Goal: Understand process/instructions

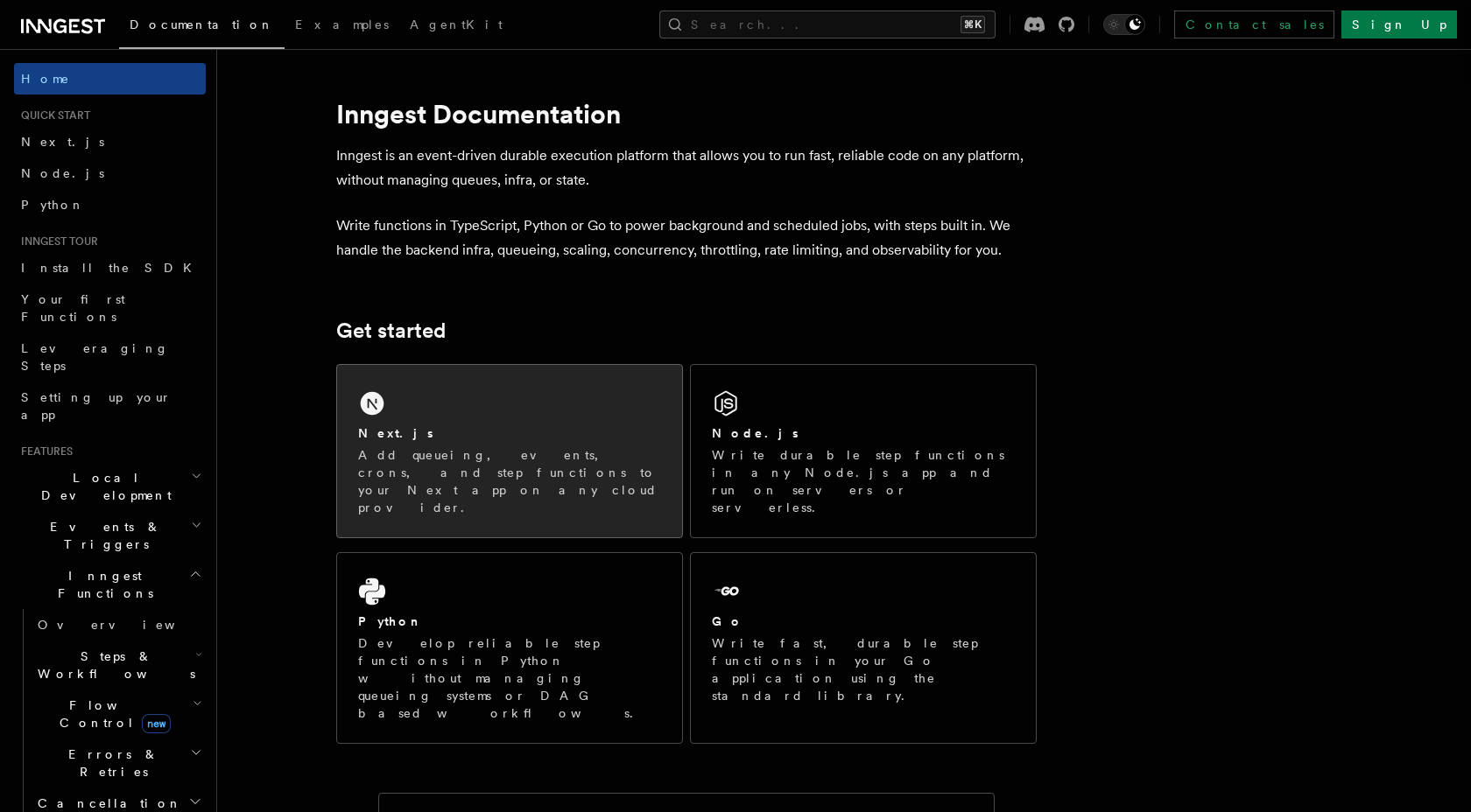
click at [584, 388] on div "Next.js Add queueing, events, crons, and step functions to your Next app on any…" at bounding box center [509, 451] width 345 height 172
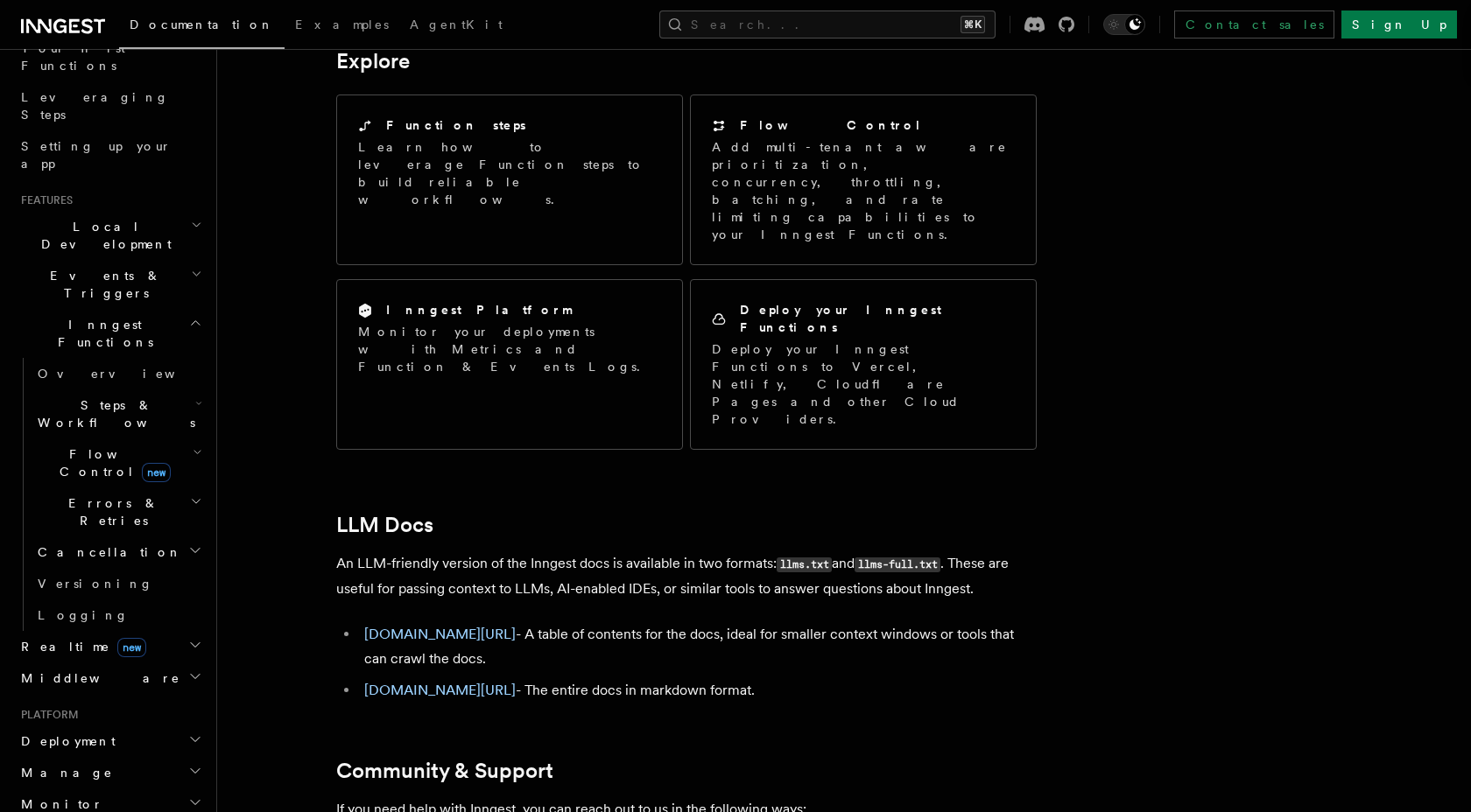
scroll to position [282, 0]
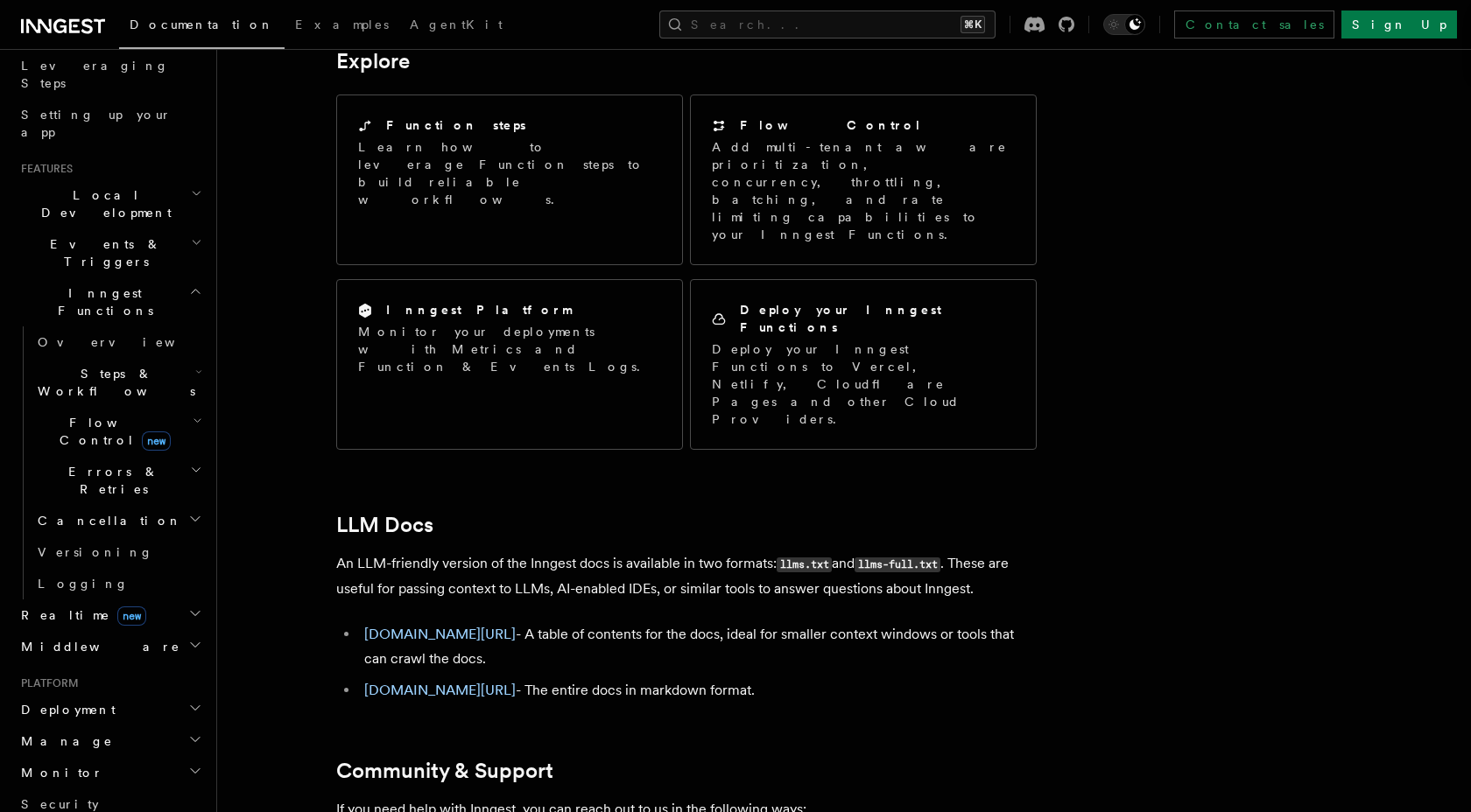
click at [136, 694] on h2 "Deployment" at bounding box center [109, 709] width 192 height 31
click at [130, 726] on link "Overview" at bounding box center [117, 742] width 175 height 31
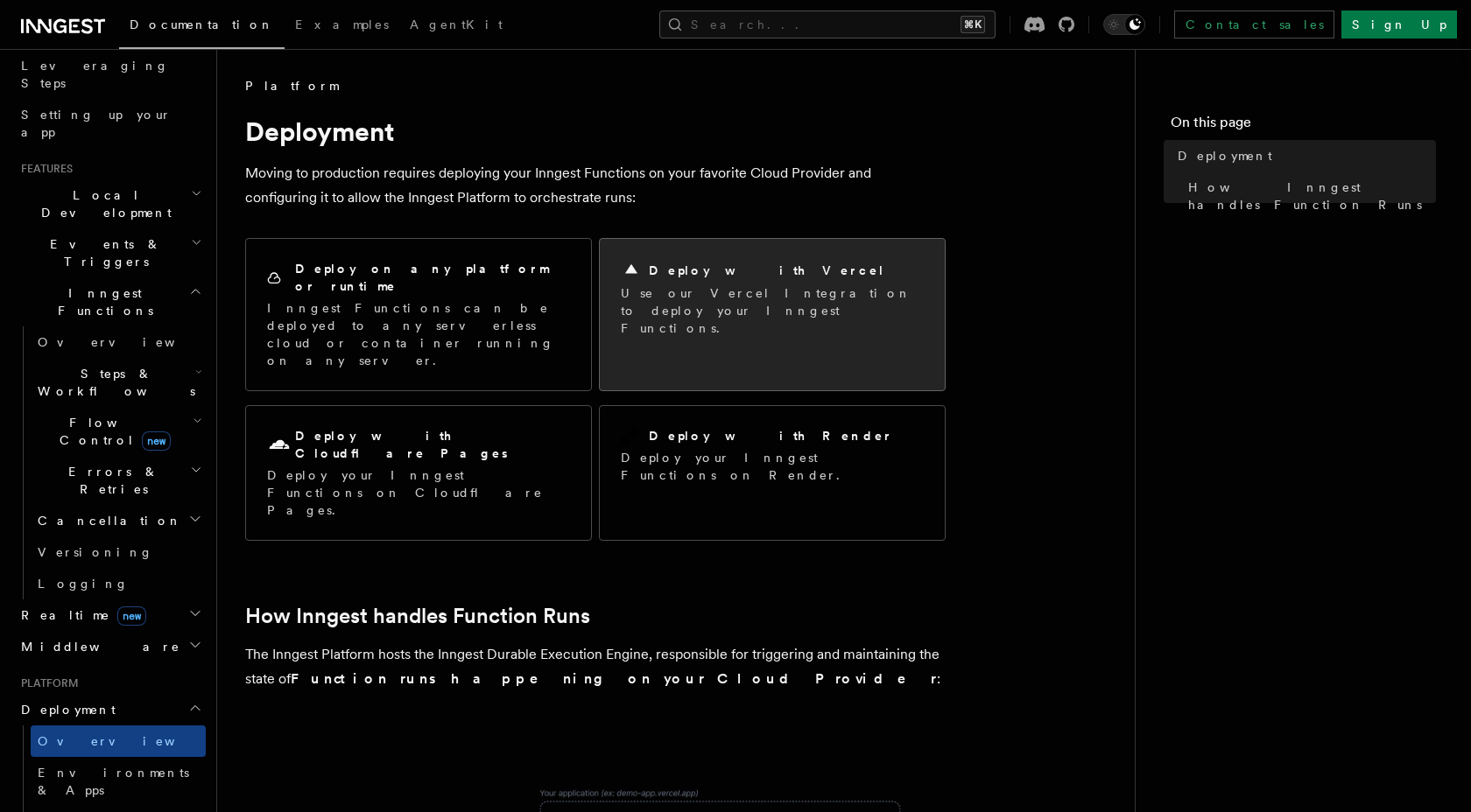
click at [849, 278] on div "Deploy with Vercel" at bounding box center [772, 270] width 303 height 21
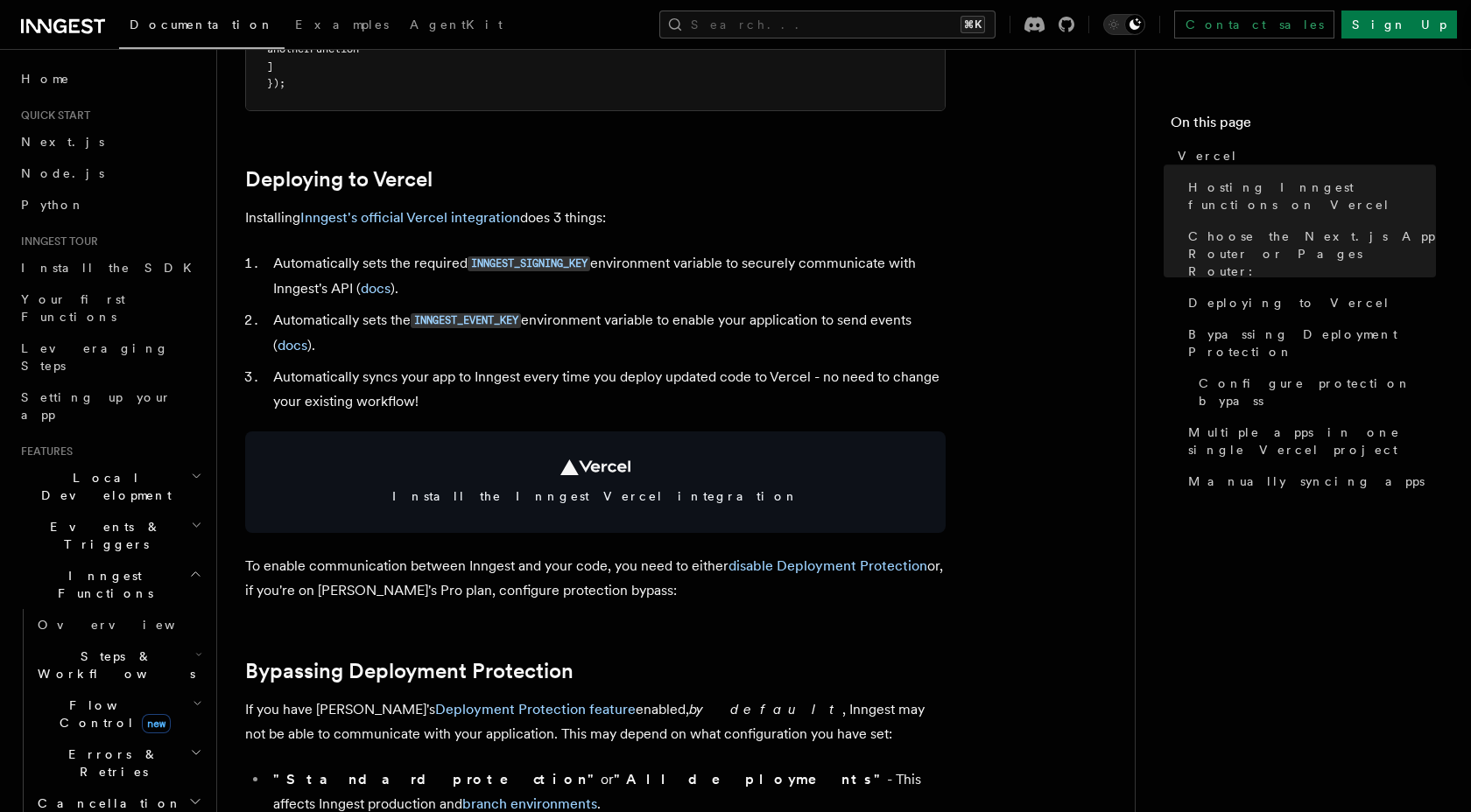
scroll to position [736, 0]
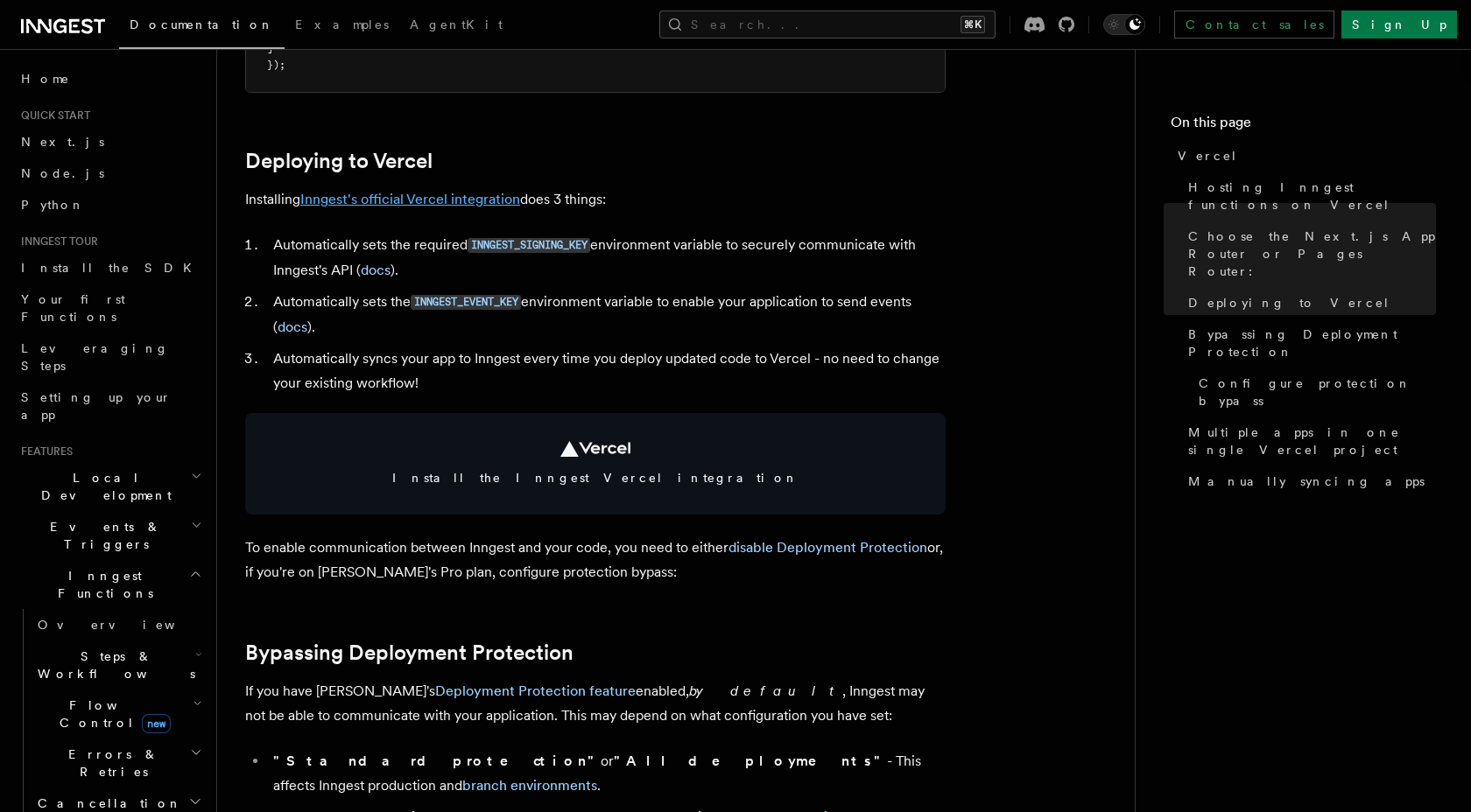
click at [419, 197] on link "Inngest's official Vercel integration" at bounding box center [410, 198] width 220 height 17
